Goal: Information Seeking & Learning: Check status

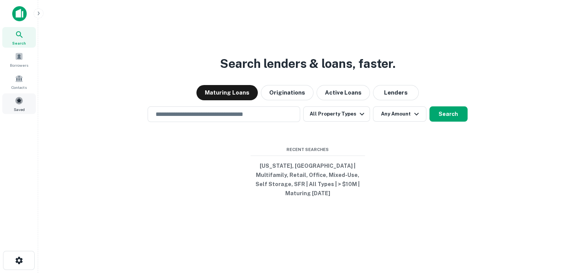
click at [15, 106] on div "Saved" at bounding box center [19, 103] width 34 height 21
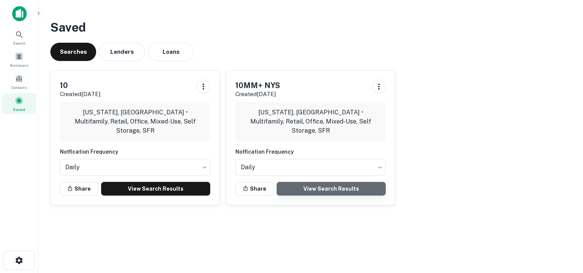
click at [329, 188] on link "View Search Results" at bounding box center [330, 189] width 109 height 14
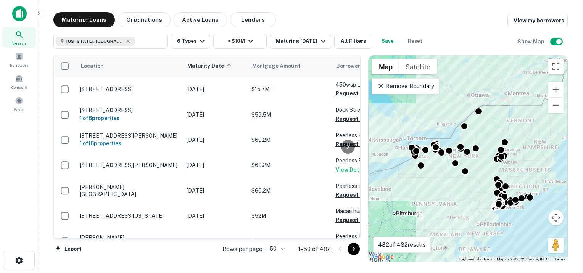
click at [352, 247] on icon "Go to next page" at bounding box center [353, 249] width 3 height 5
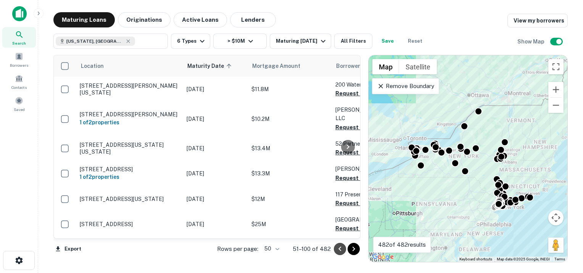
click at [337, 246] on icon "Go to previous page" at bounding box center [339, 248] width 9 height 9
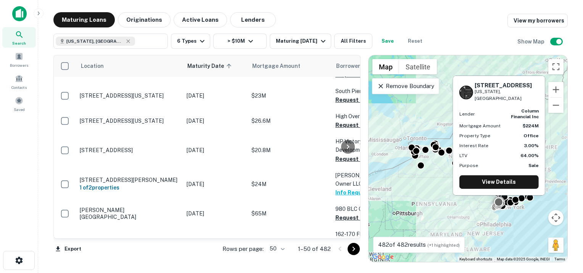
scroll to position [534, 0]
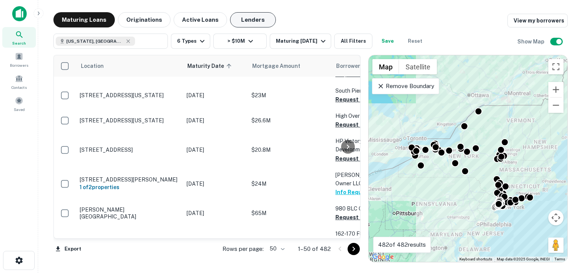
click at [238, 24] on button "Lenders" at bounding box center [253, 19] width 46 height 15
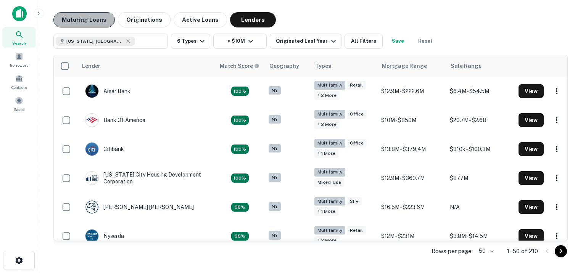
click at [93, 17] on button "Maturing Loans" at bounding box center [83, 19] width 61 height 15
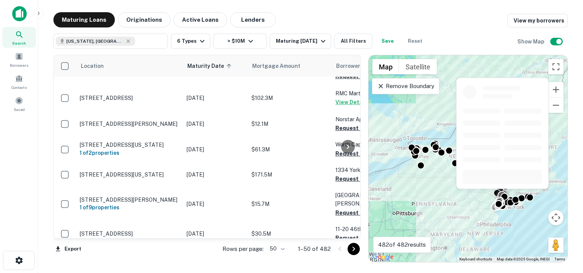
scroll to position [953, 0]
